Goal: Task Accomplishment & Management: Complete application form

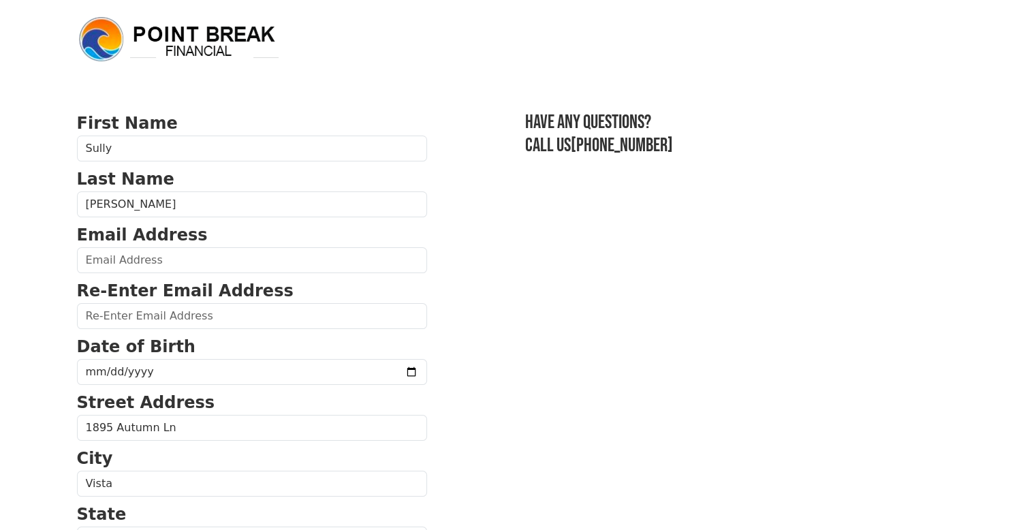
scroll to position [136, 0]
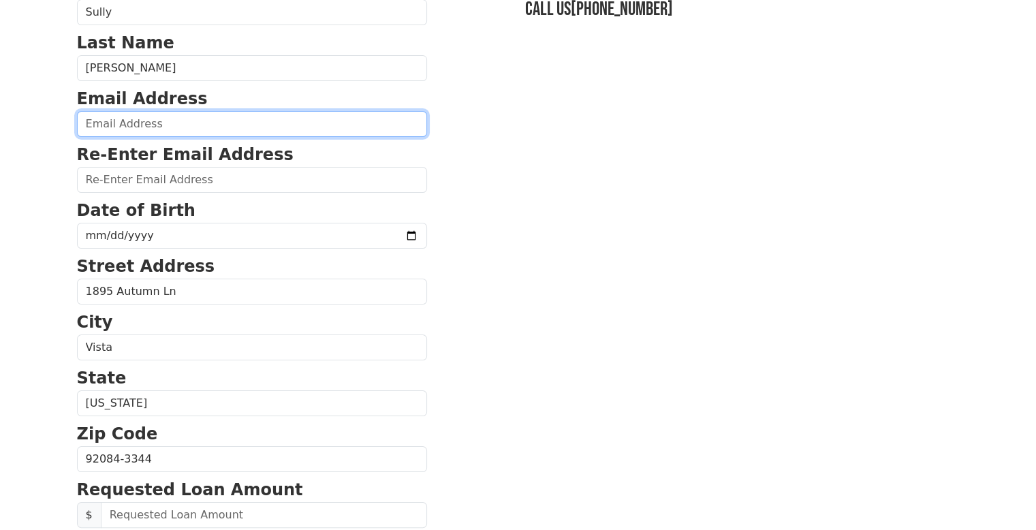
click at [215, 114] on input "email" at bounding box center [252, 124] width 350 height 26
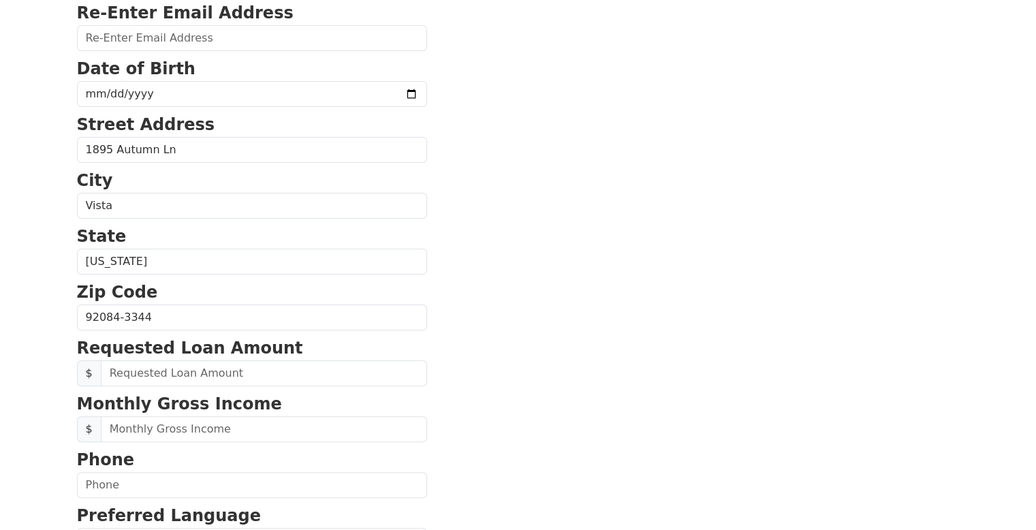
scroll to position [142, 0]
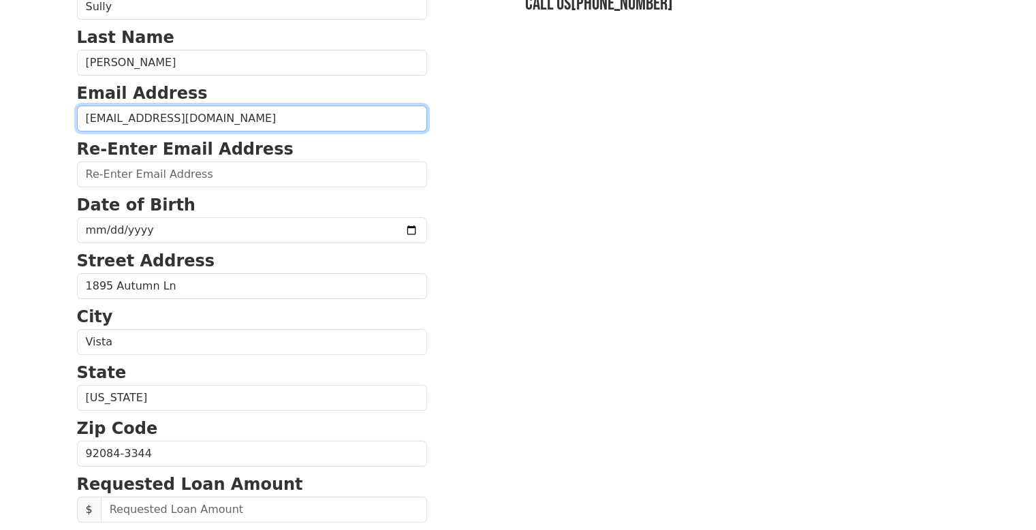
type input "[EMAIL_ADDRESS][DOMAIN_NAME]"
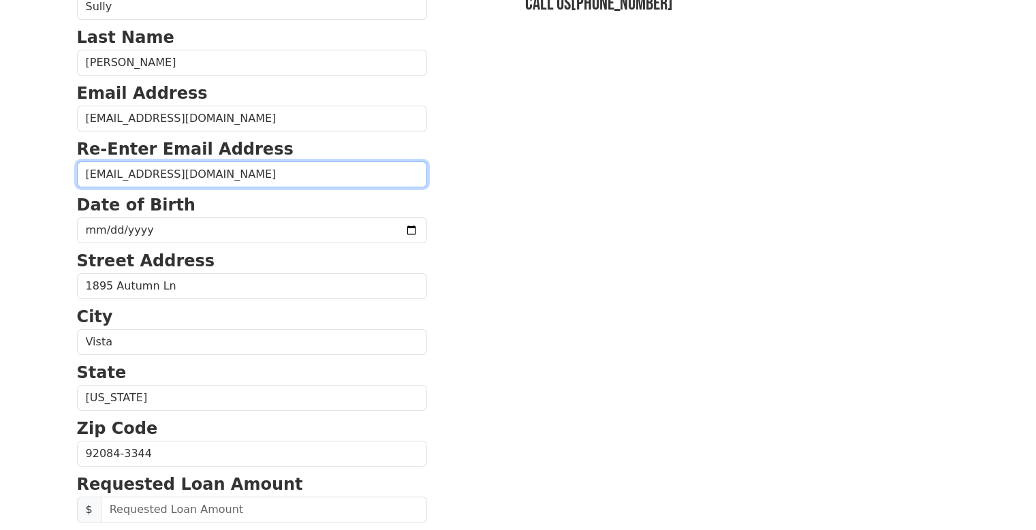
type input "[EMAIL_ADDRESS][DOMAIN_NAME]"
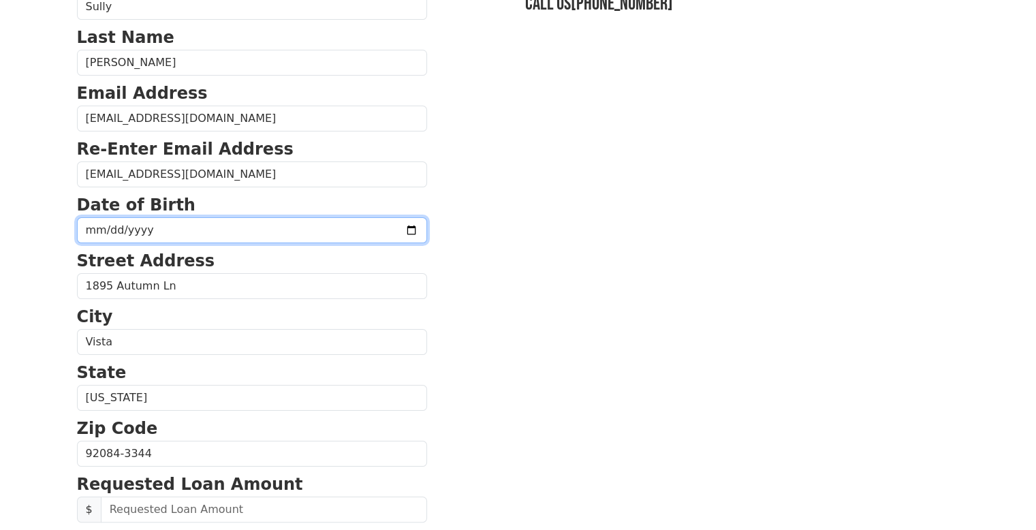
click at [131, 226] on input "date" at bounding box center [252, 230] width 350 height 26
click at [90, 226] on input "date" at bounding box center [252, 230] width 350 height 26
type input "[DATE]"
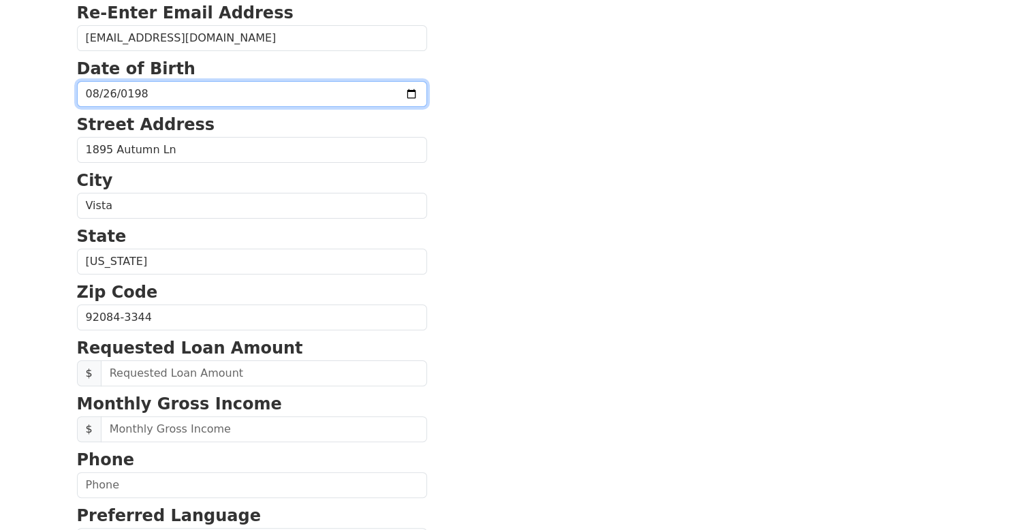
scroll to position [414, 0]
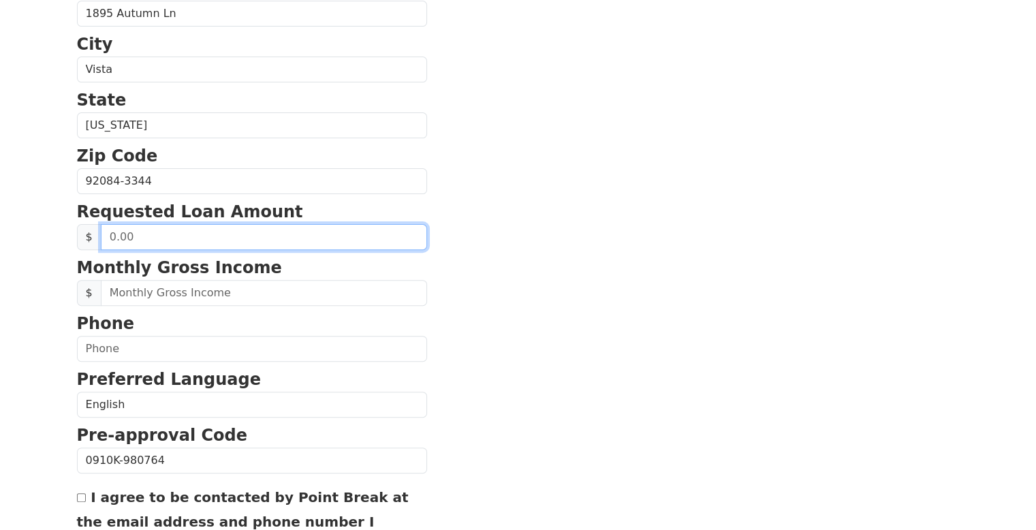
click at [199, 235] on input "text" at bounding box center [264, 237] width 326 height 26
drag, startPoint x: 199, startPoint y: 235, endPoint x: -57, endPoint y: 218, distance: 256.6
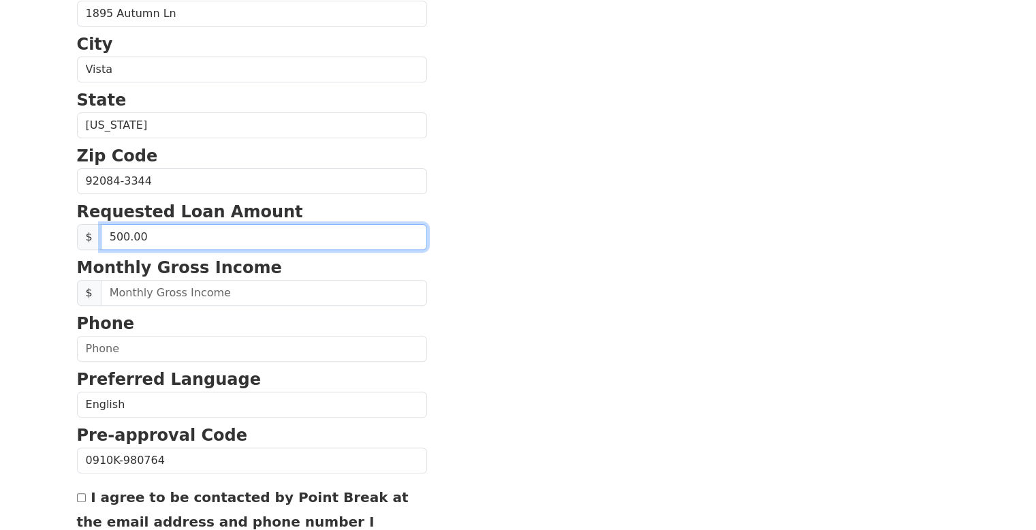
type input "5,000.00"
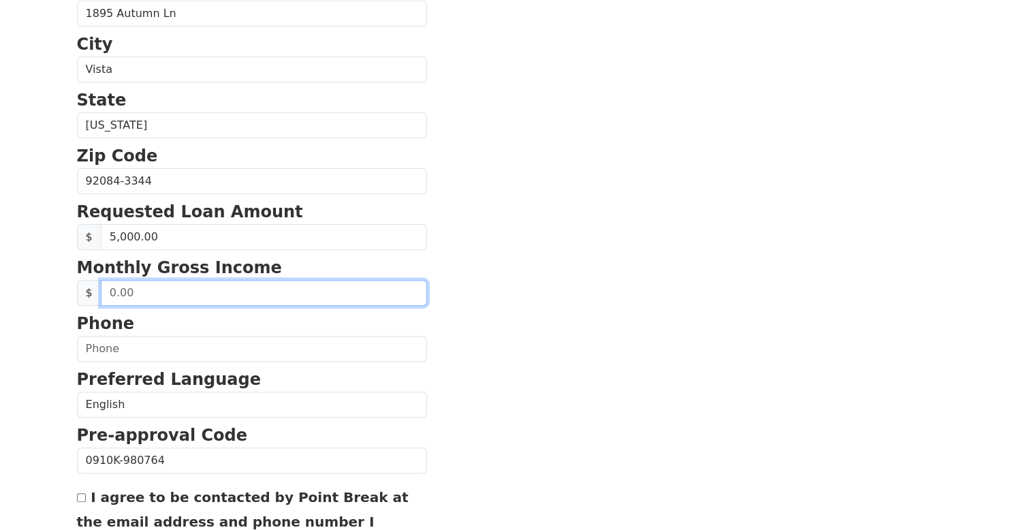
click at [202, 297] on input "text" at bounding box center [264, 293] width 326 height 26
click at [202, 296] on input "text" at bounding box center [264, 293] width 326 height 26
drag, startPoint x: 204, startPoint y: 296, endPoint x: 44, endPoint y: 289, distance: 160.2
type input "7,900.00"
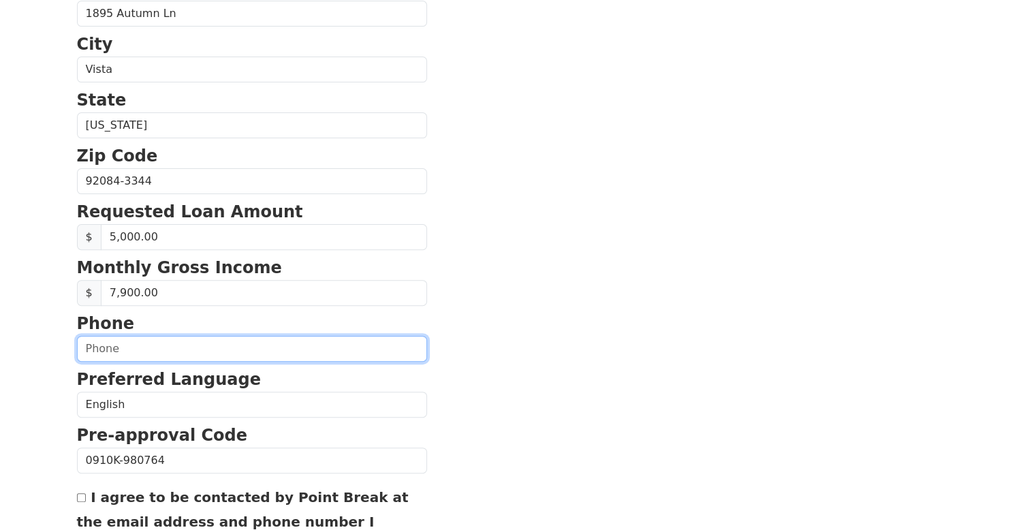
click at [131, 347] on input "text" at bounding box center [252, 349] width 350 height 26
type input "[PHONE_NUMBER]"
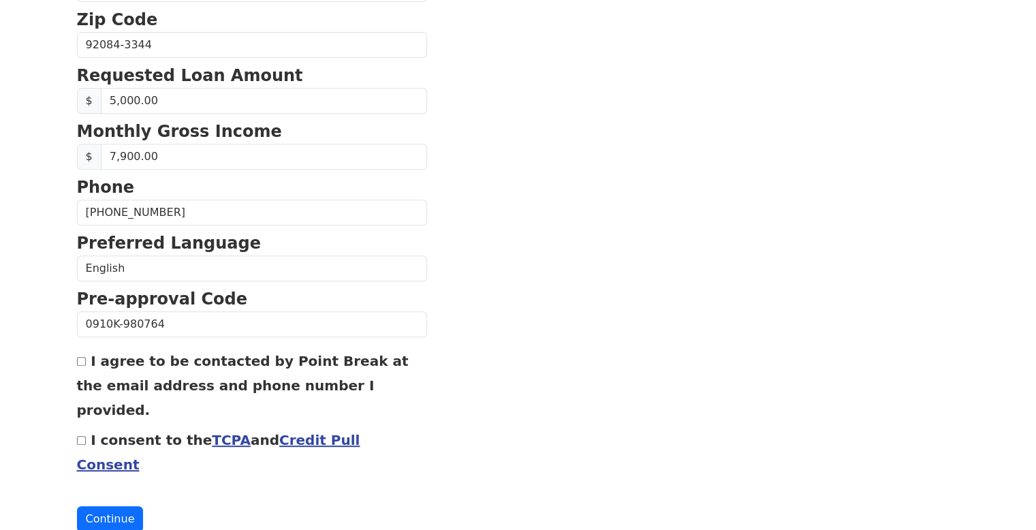
click at [79, 358] on input "I agree to be contacted by Point Break at the email address and phone number I …" at bounding box center [81, 361] width 9 height 9
checkbox input "true"
click at [77, 436] on input "I consent to the TCPA and Credit Pull Consent" at bounding box center [81, 440] width 9 height 9
checkbox input "true"
click at [106, 506] on button "Continue" at bounding box center [110, 519] width 67 height 26
